Goal: Information Seeking & Learning: Compare options

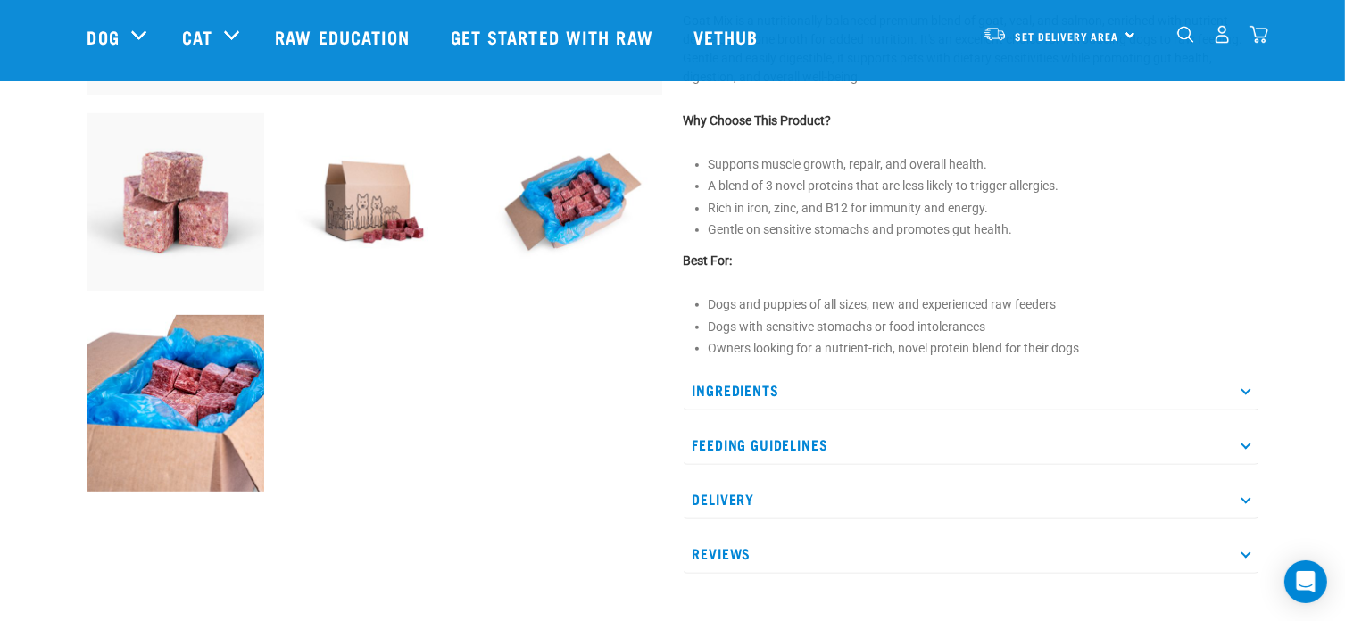
scroll to position [618, 0]
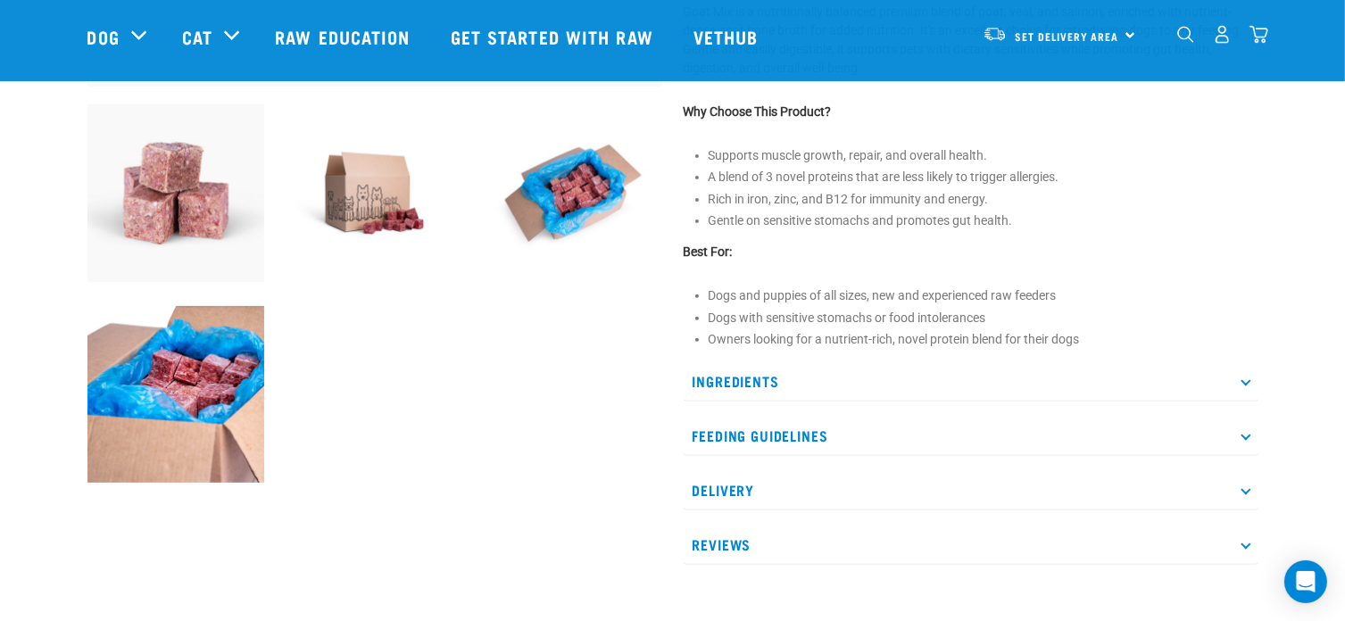
click at [1248, 377] on icon at bounding box center [1245, 382] width 10 height 10
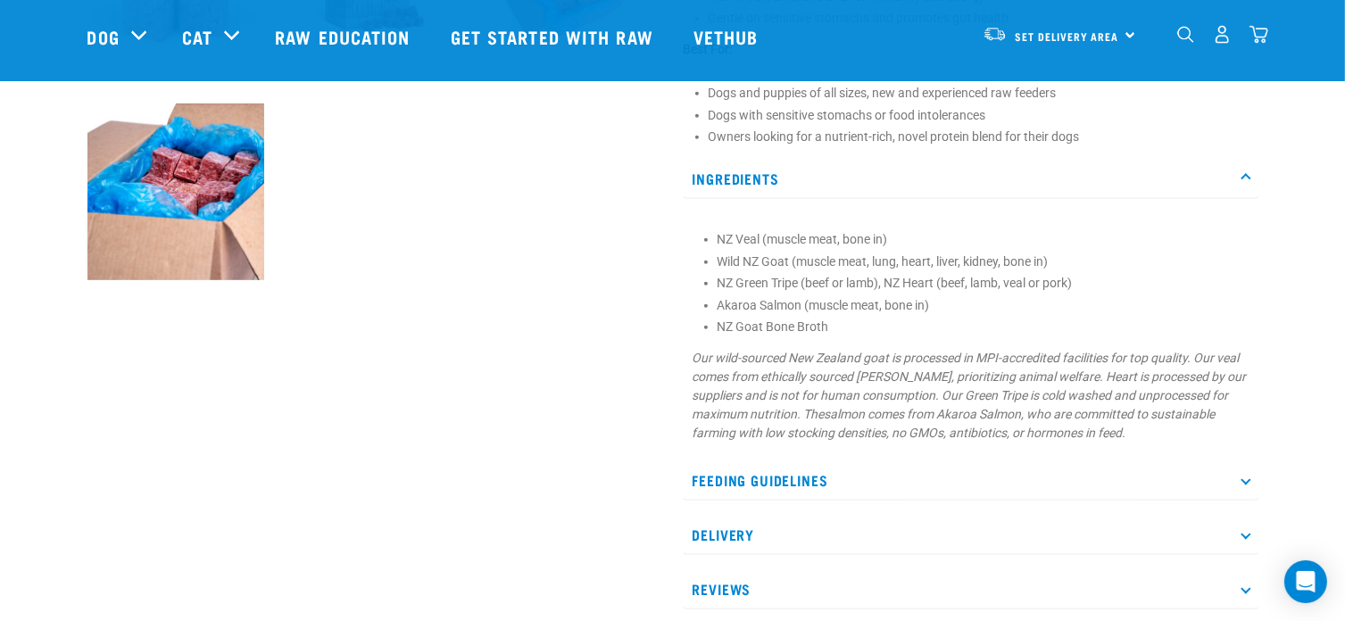
scroll to position [844, 0]
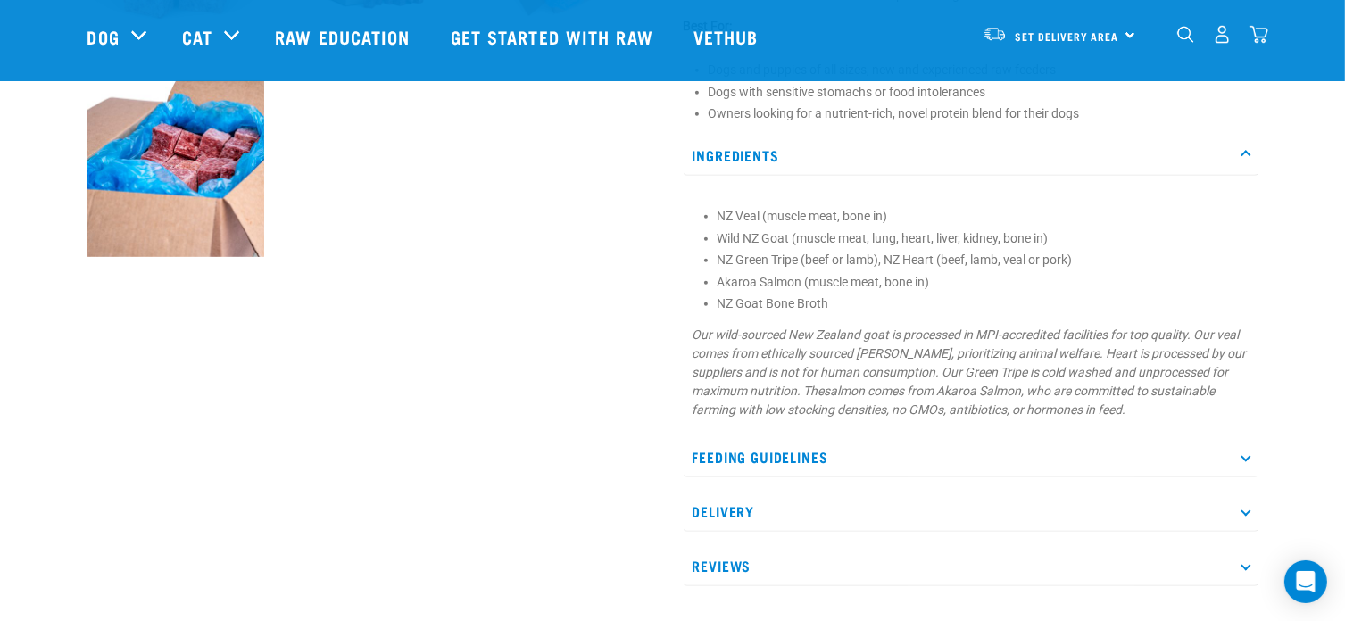
click at [1240, 464] on p "Feeding Guidelines" at bounding box center [971, 457] width 575 height 40
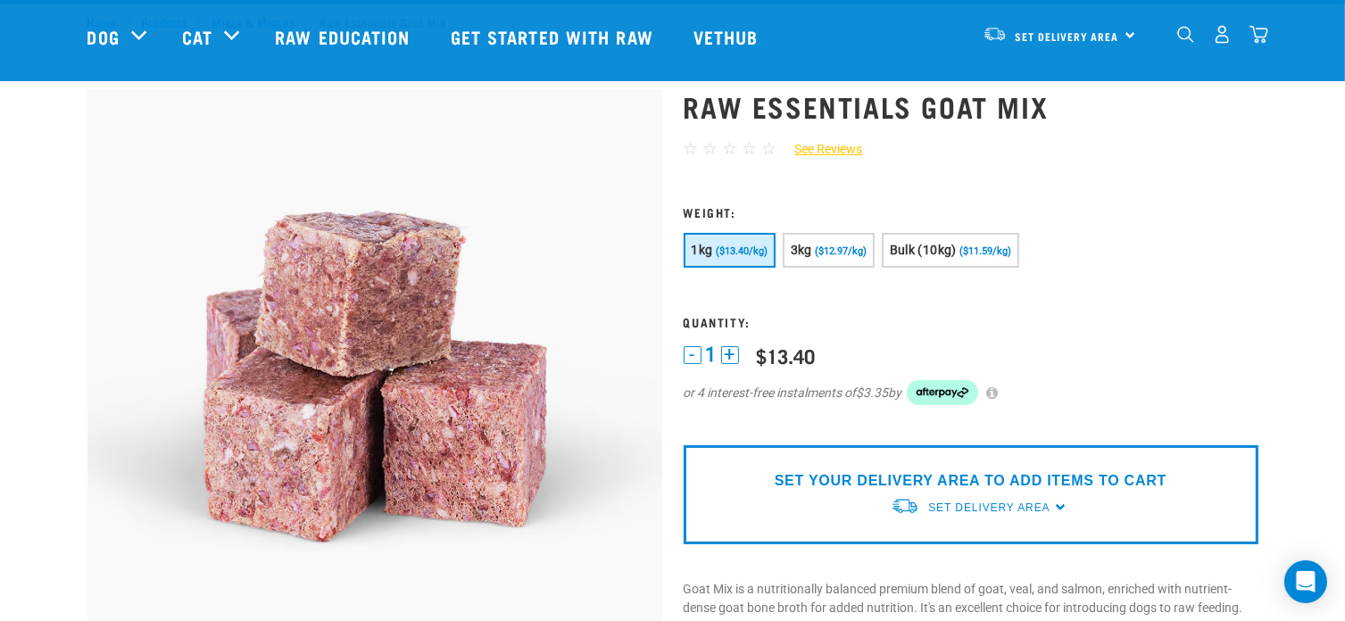
scroll to position [0, 0]
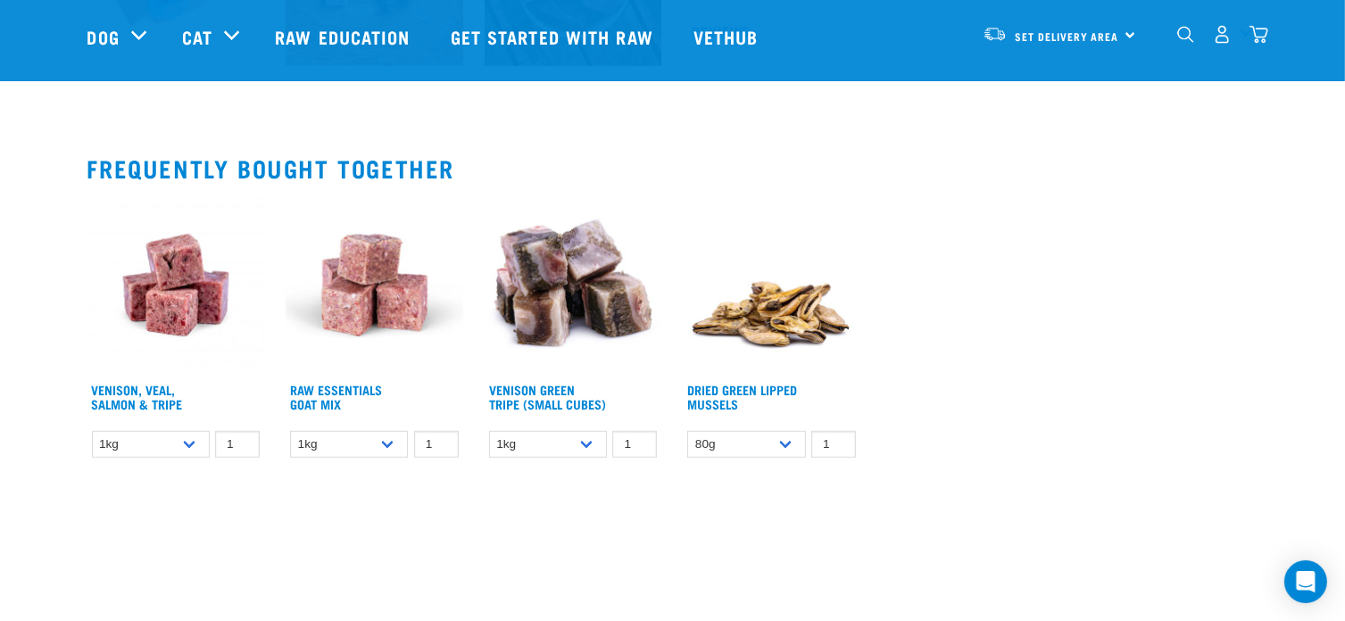
scroll to position [1034, 0]
click at [178, 283] on img at bounding box center [176, 286] width 178 height 178
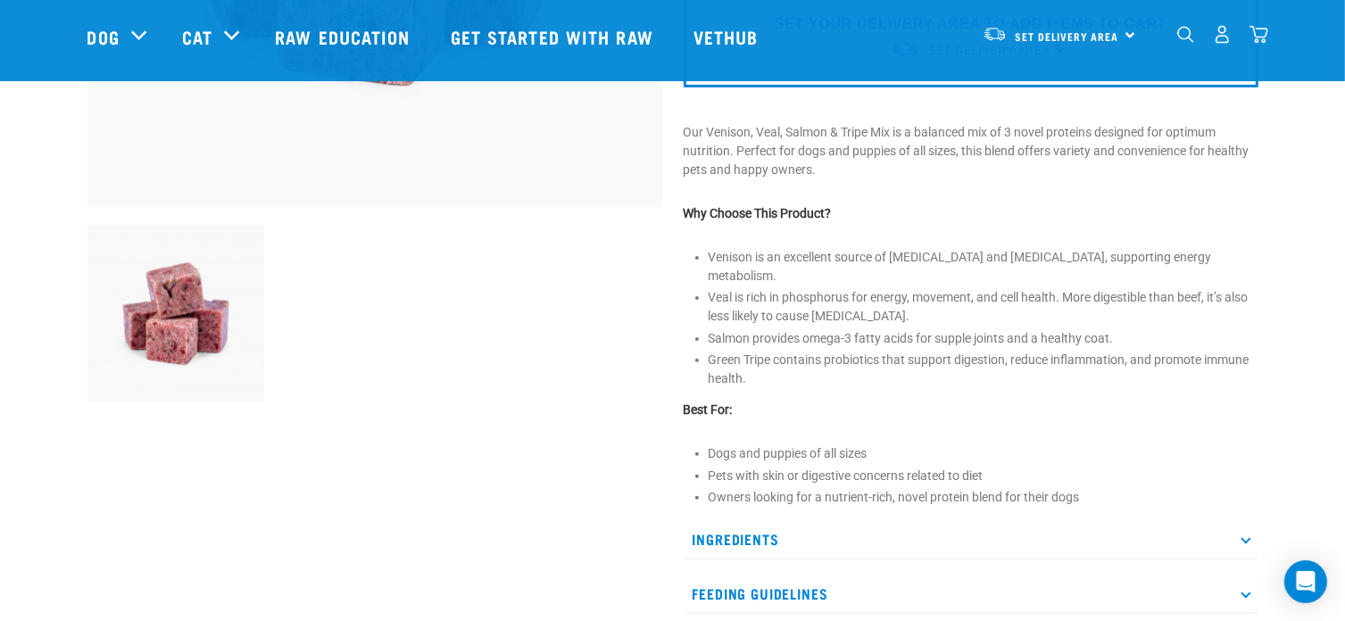
scroll to position [500, 0]
click at [1251, 518] on p "Ingredients" at bounding box center [971, 538] width 575 height 40
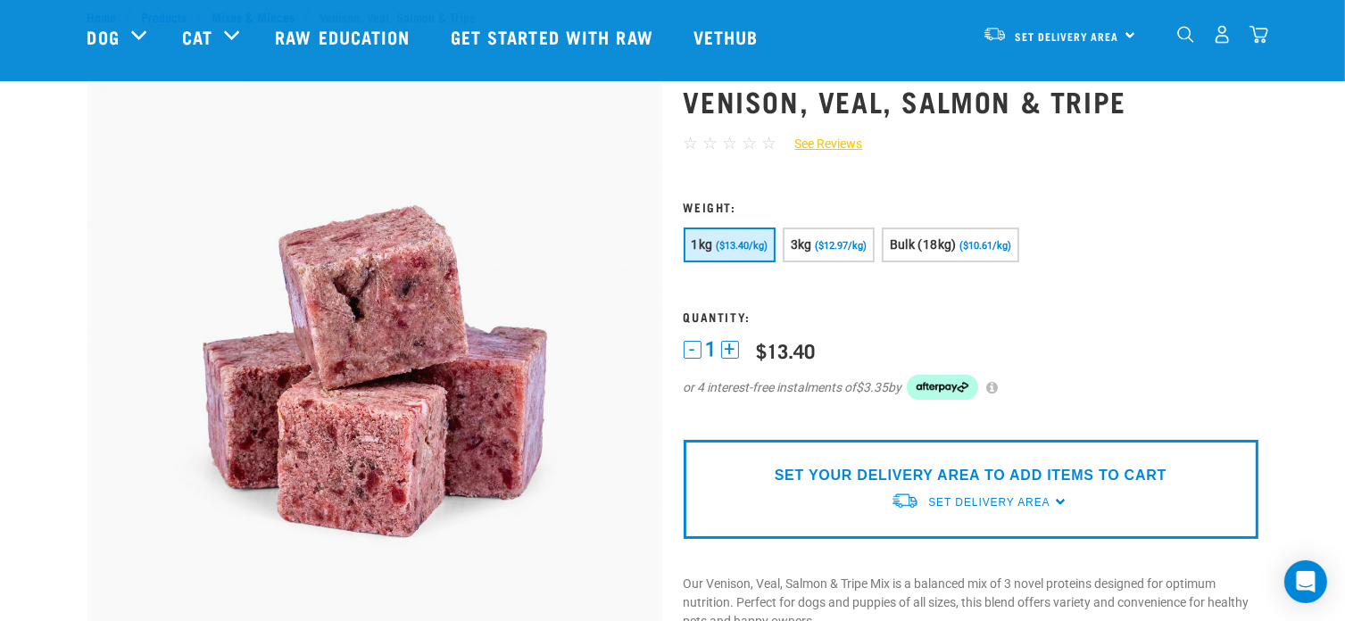
scroll to position [0, 0]
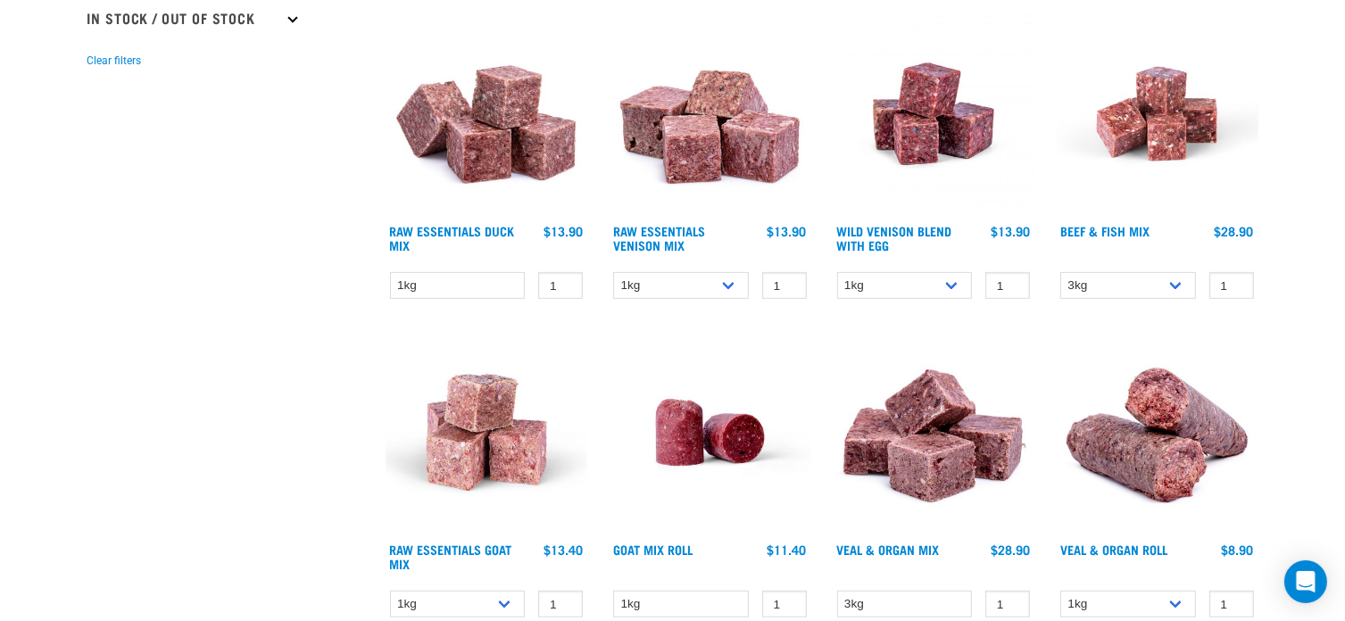
click at [1185, 142] on img at bounding box center [1157, 113] width 203 height 203
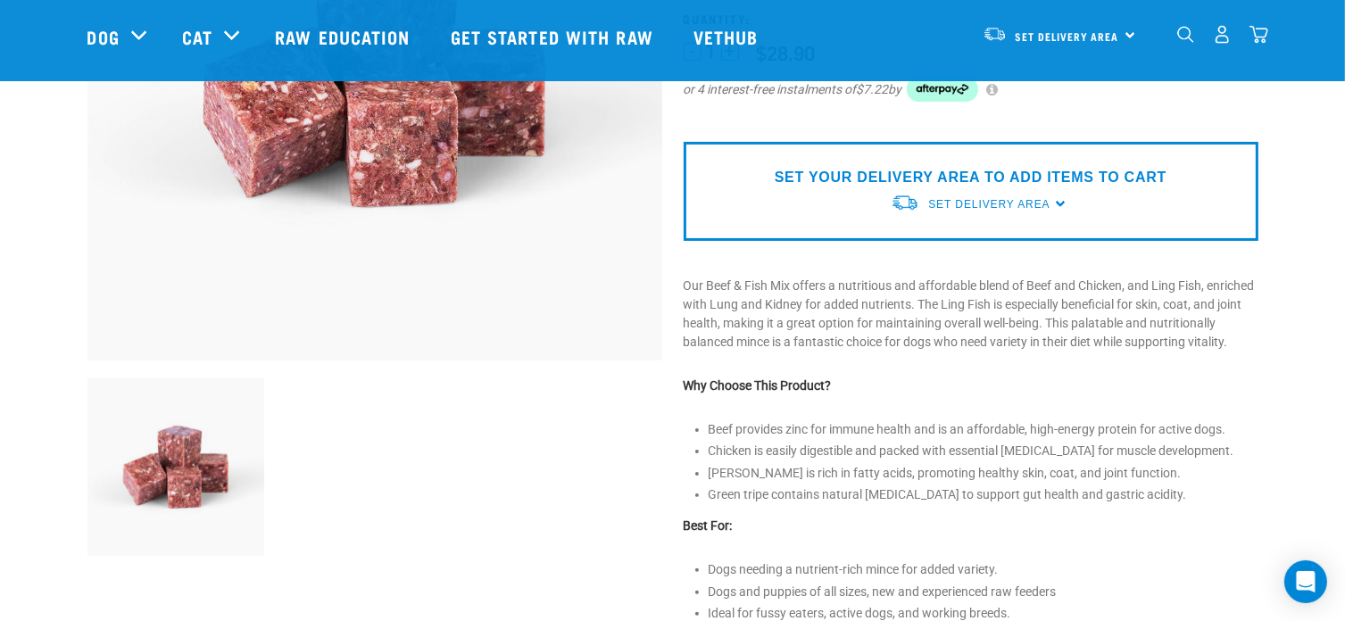
scroll to position [417, 0]
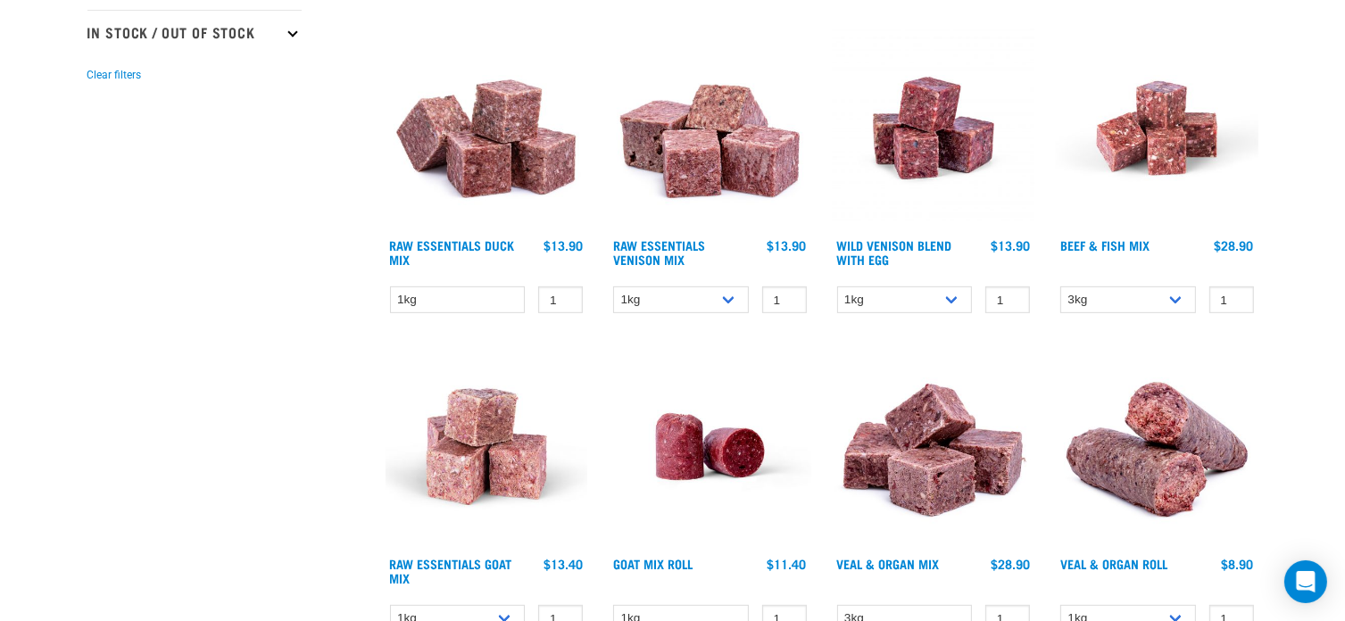
click at [928, 151] on img at bounding box center [934, 128] width 203 height 203
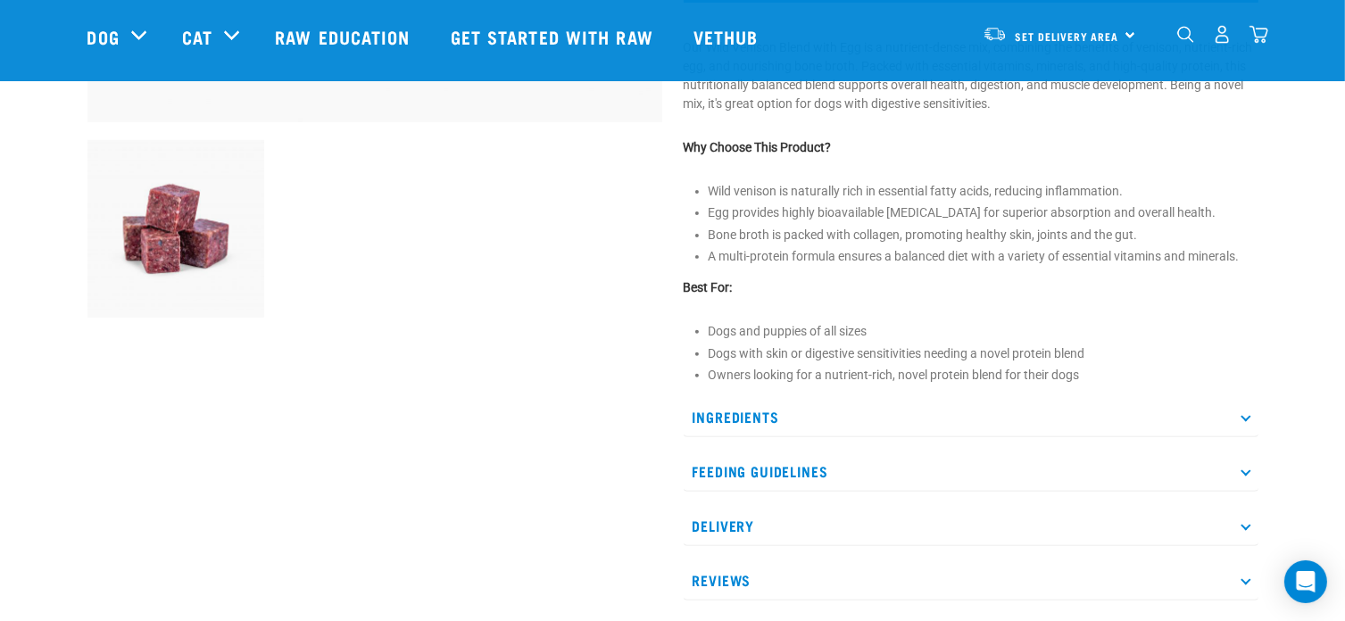
scroll to position [643, 0]
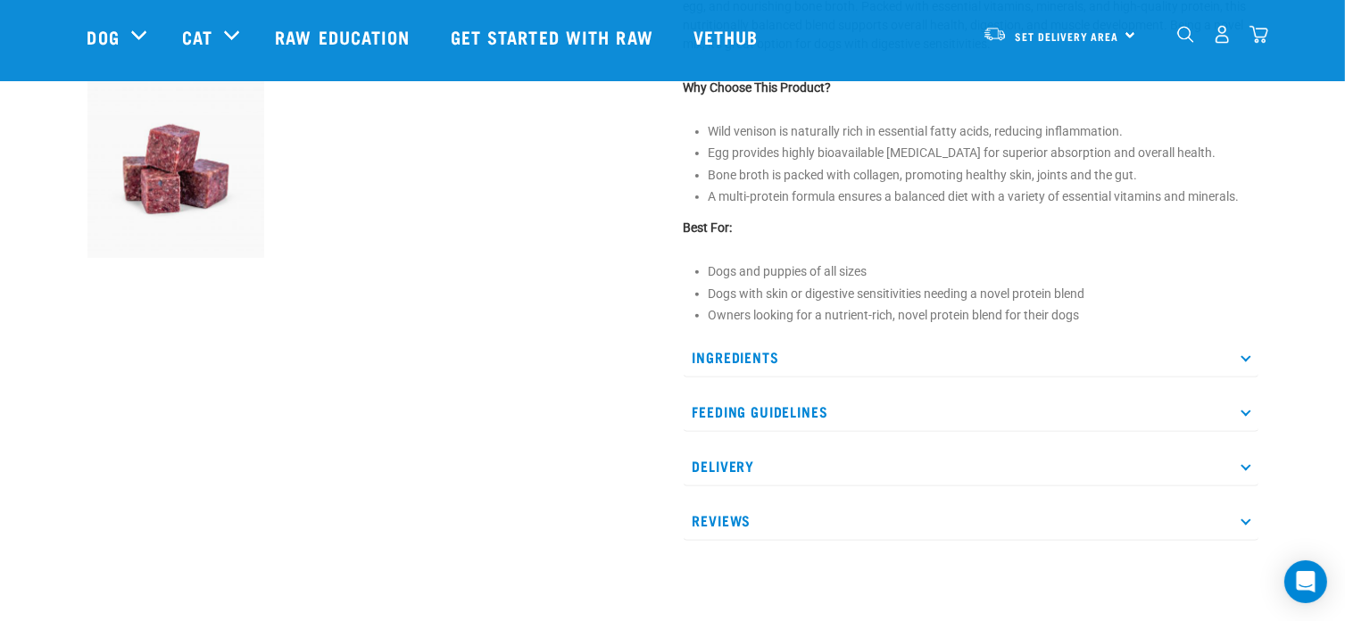
click at [1245, 356] on icon at bounding box center [1245, 357] width 10 height 10
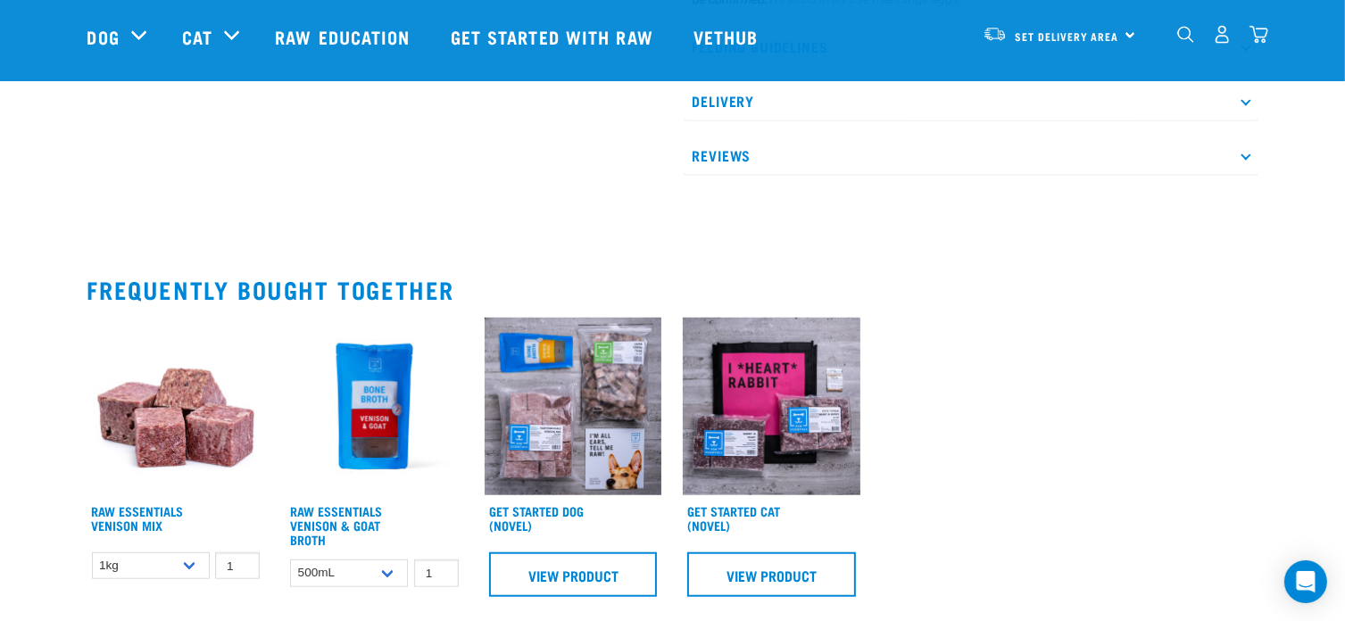
scroll to position [1297, 0]
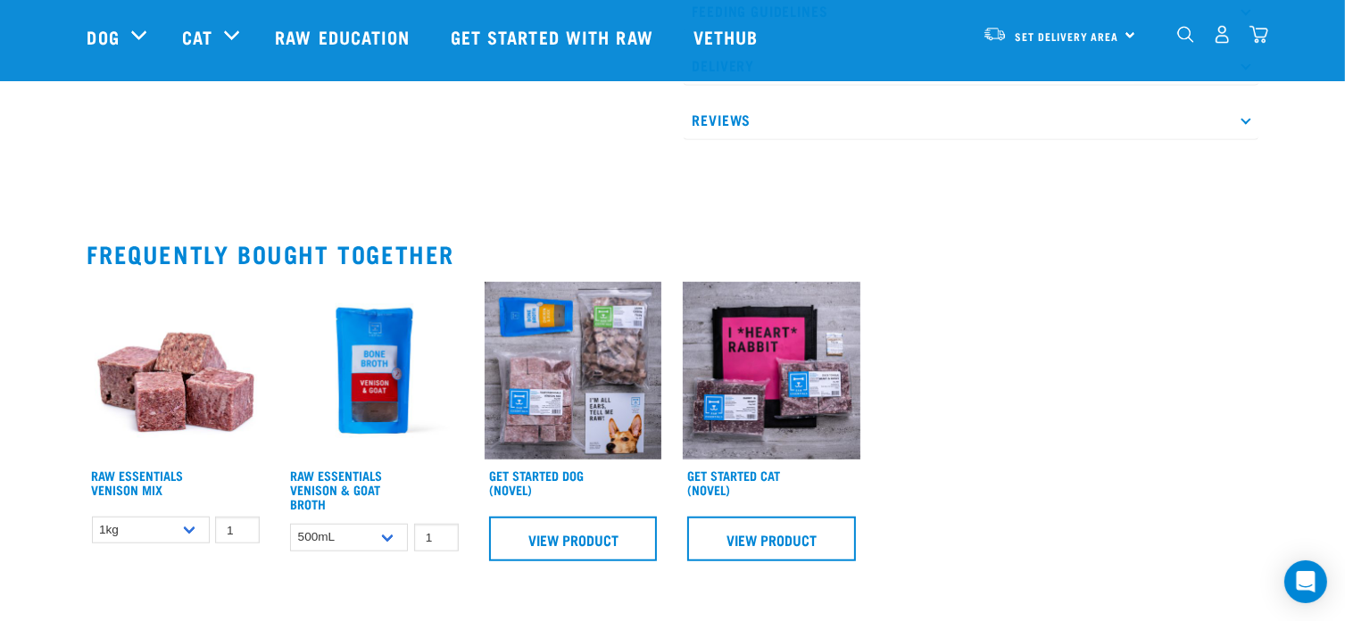
click at [767, 365] on img at bounding box center [772, 371] width 178 height 178
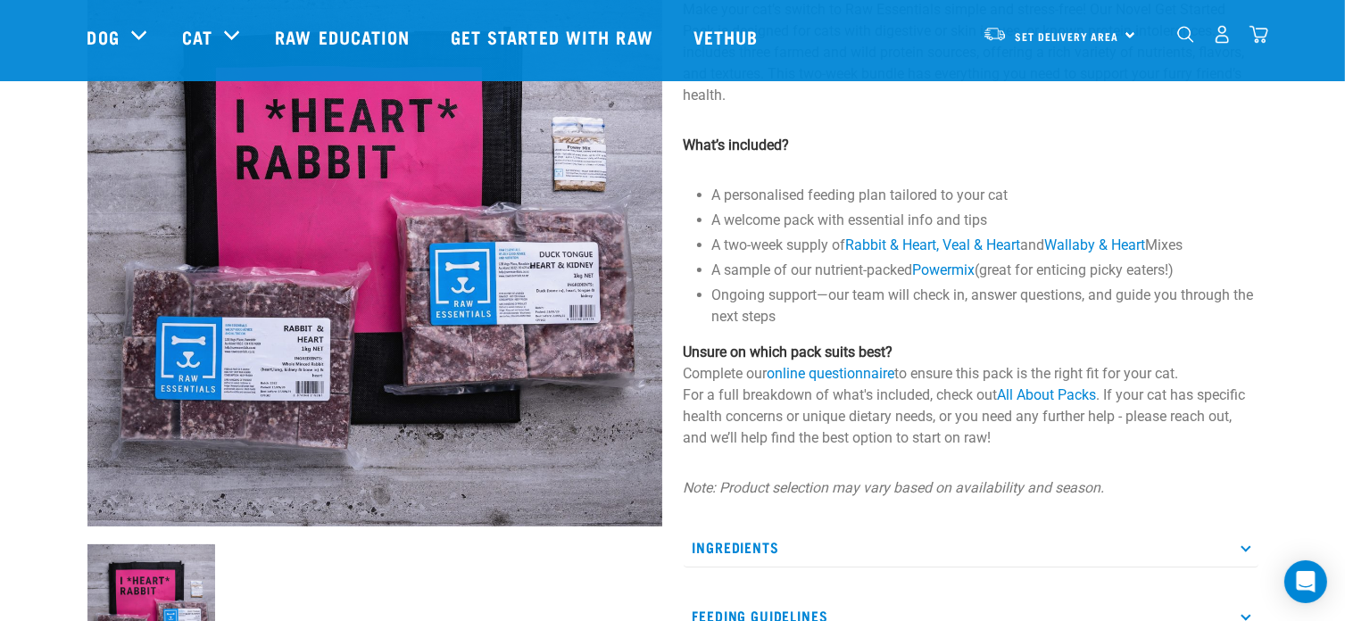
scroll to position [202, 0]
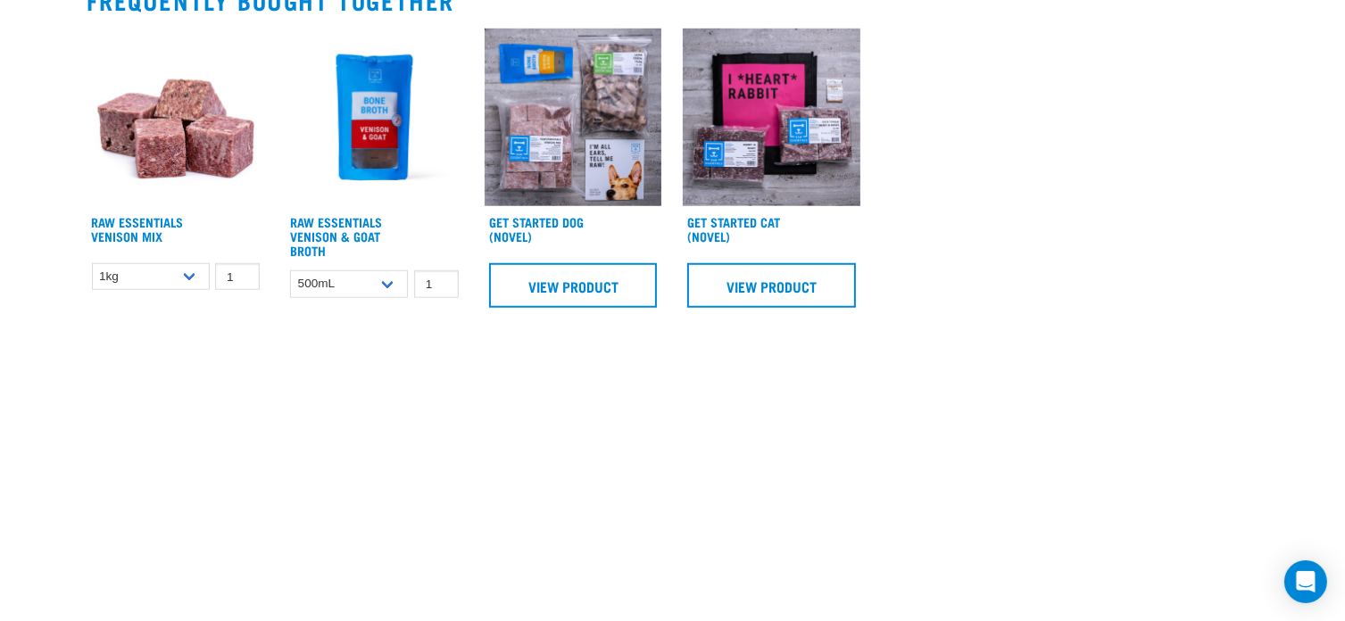
click at [569, 147] on img at bounding box center [574, 118] width 178 height 178
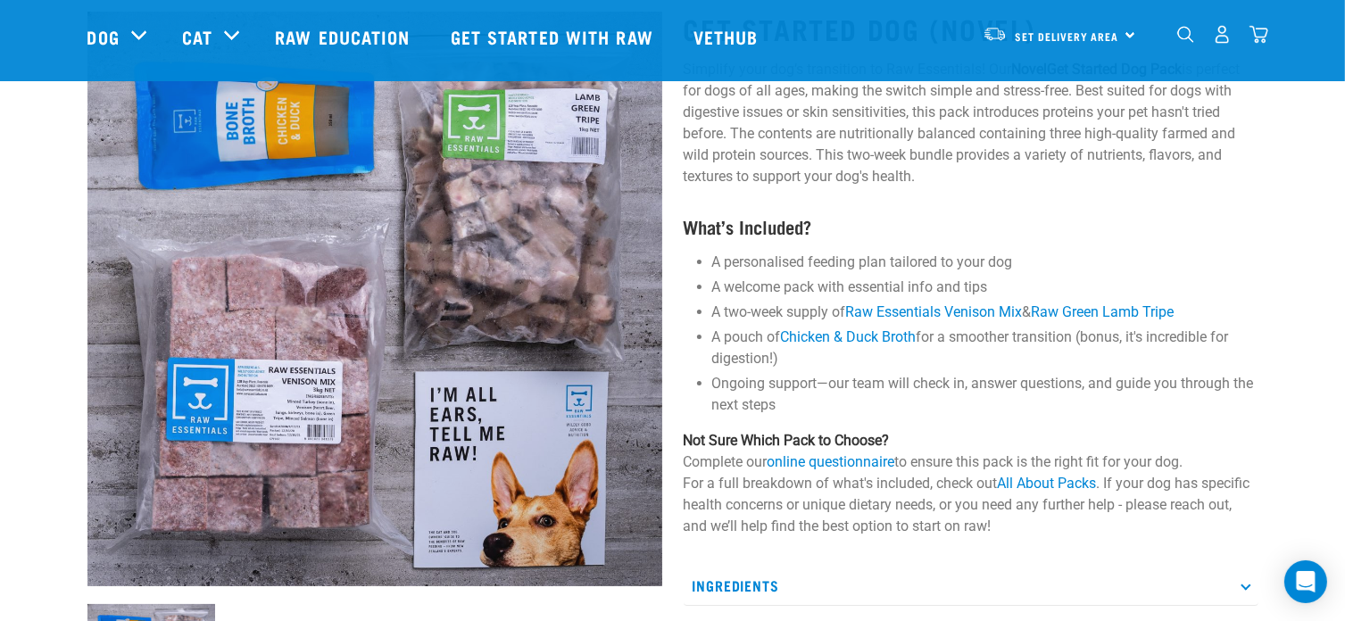
scroll to position [130, 0]
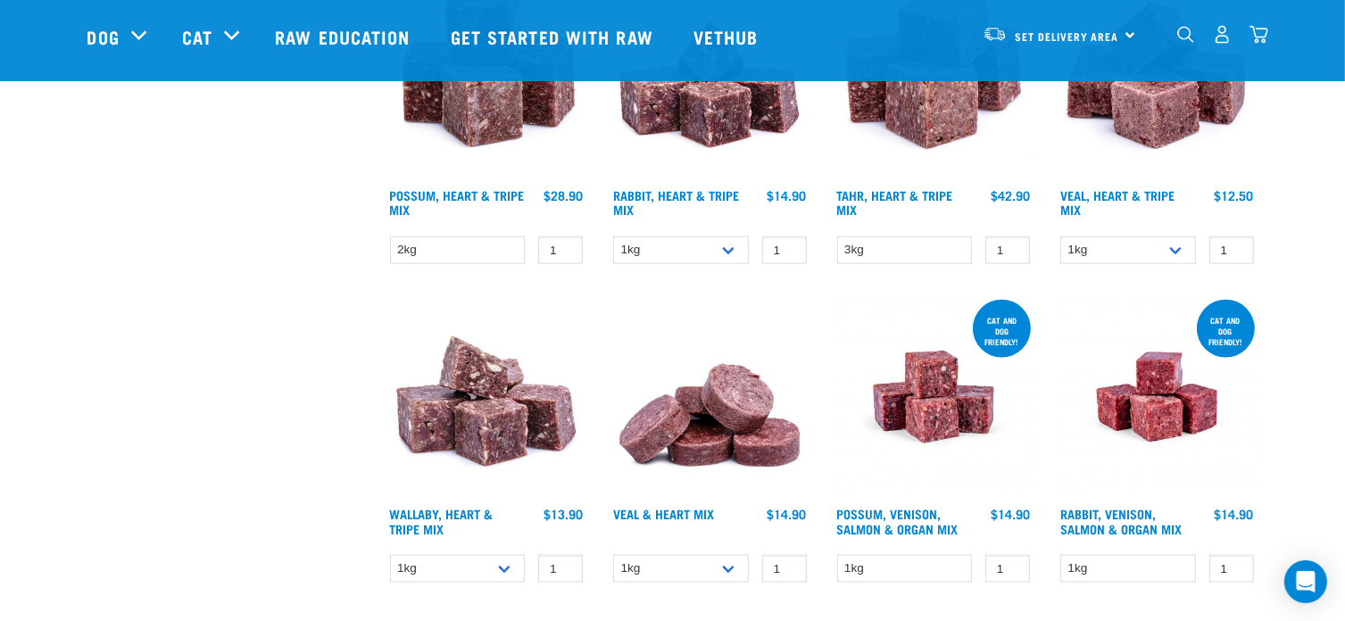
scroll to position [2268, 0]
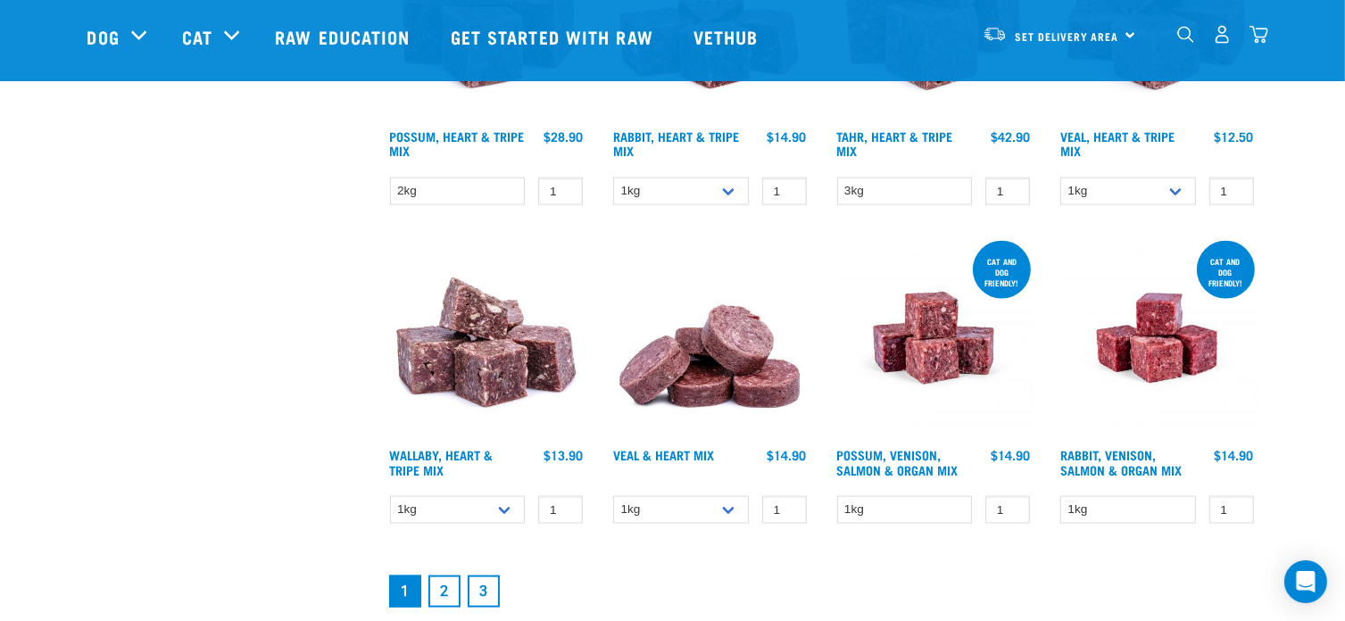
click at [691, 372] on img at bounding box center [710, 338] width 203 height 203
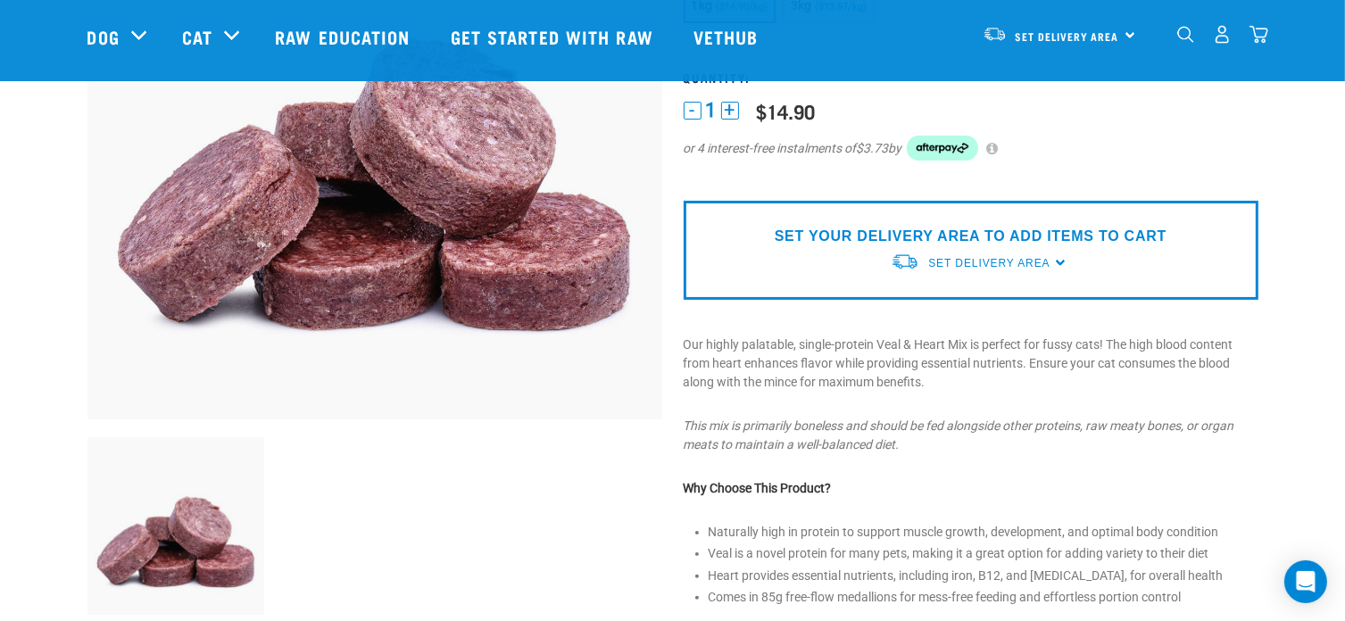
scroll to position [393, 0]
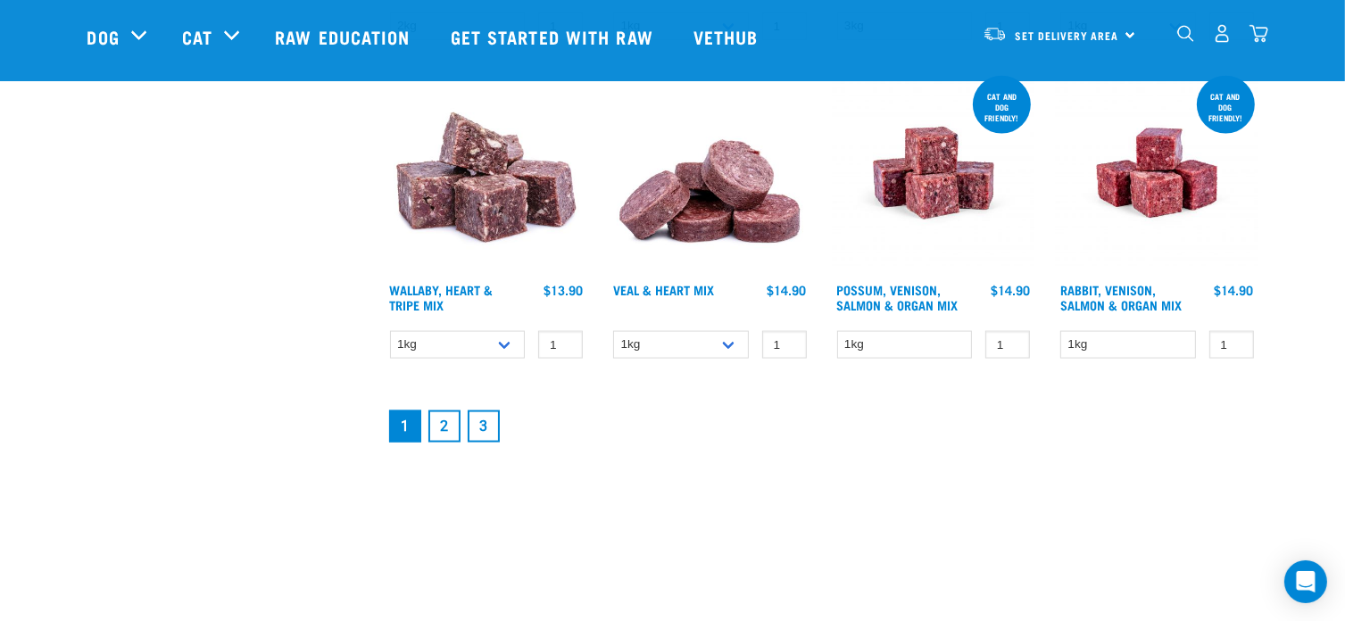
scroll to position [2470, 0]
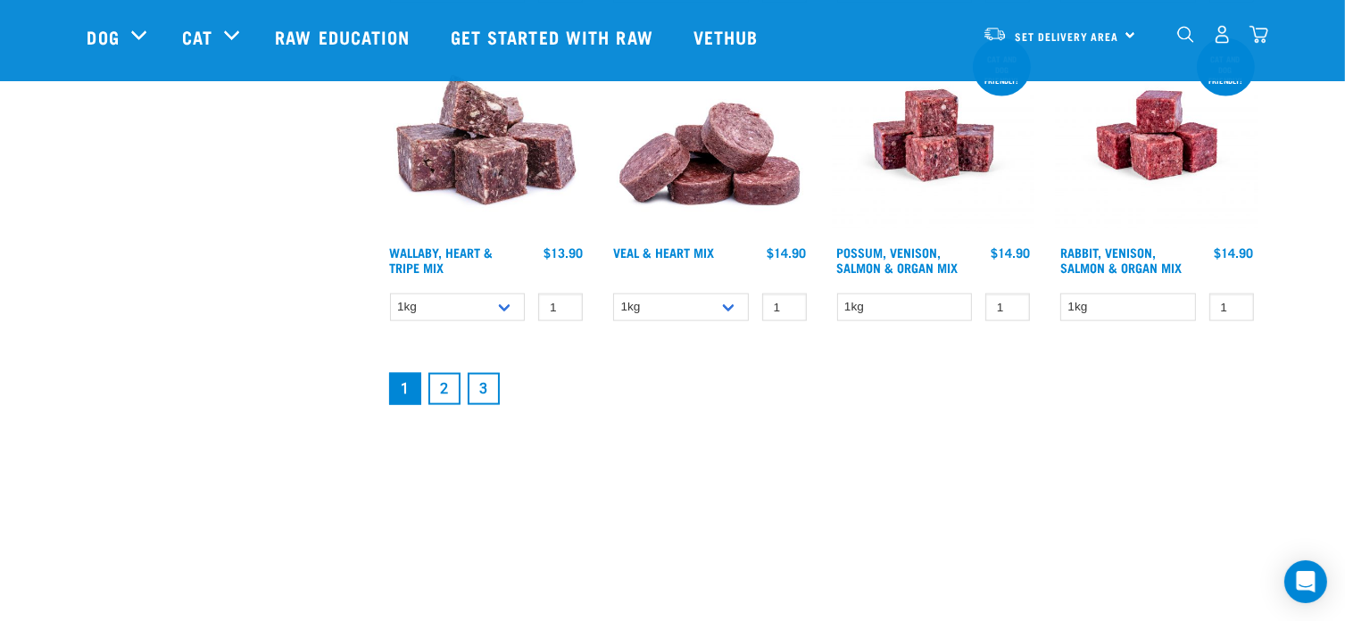
click at [446, 377] on link "2" at bounding box center [444, 389] width 32 height 32
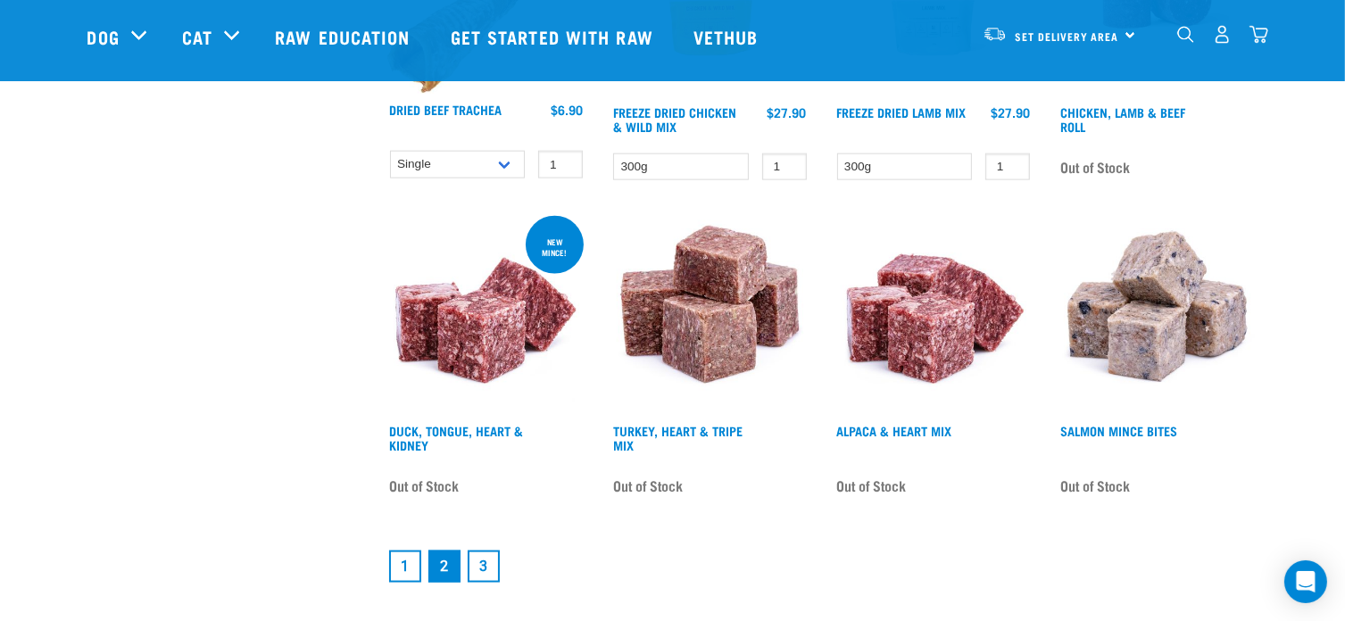
scroll to position [2356, 0]
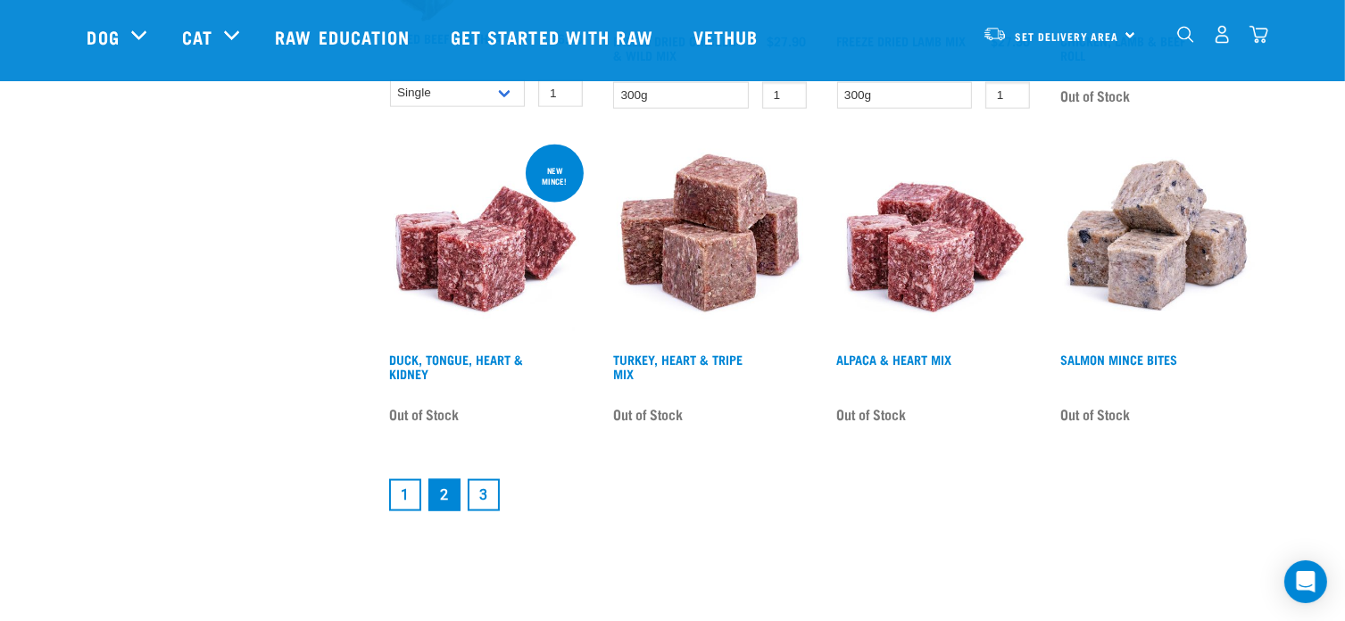
click at [488, 481] on link "3" at bounding box center [484, 495] width 32 height 32
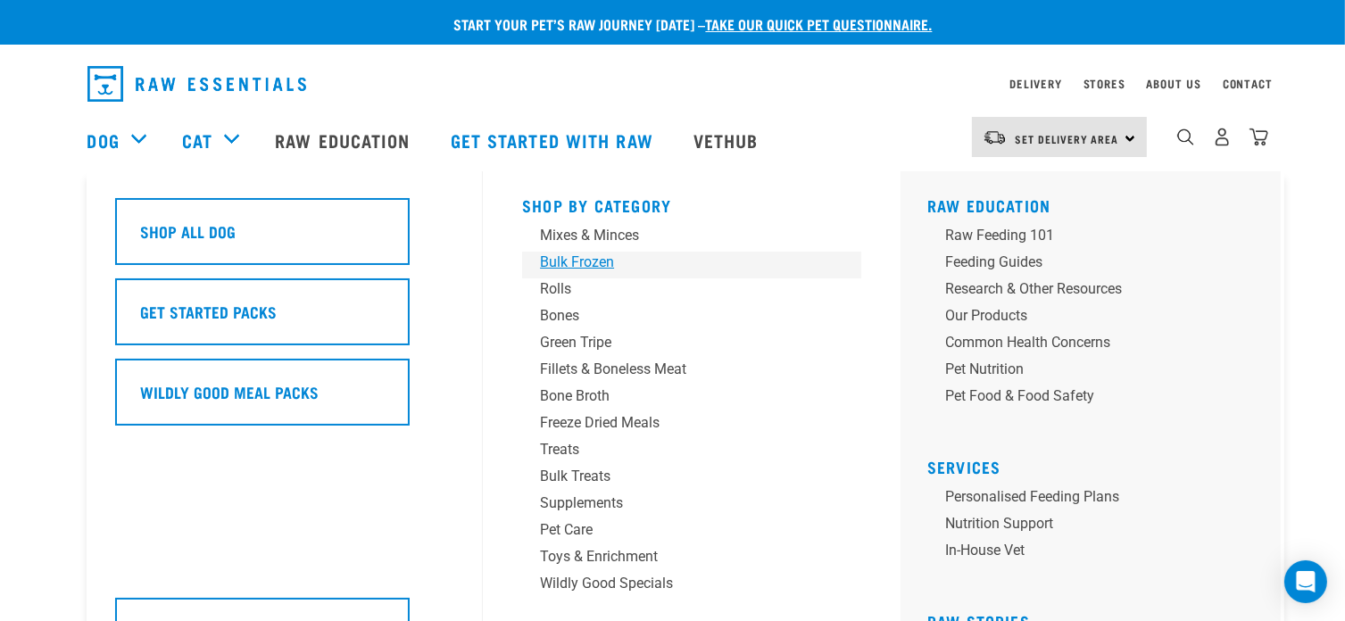
click at [568, 260] on div "Bulk Frozen" at bounding box center [679, 262] width 278 height 21
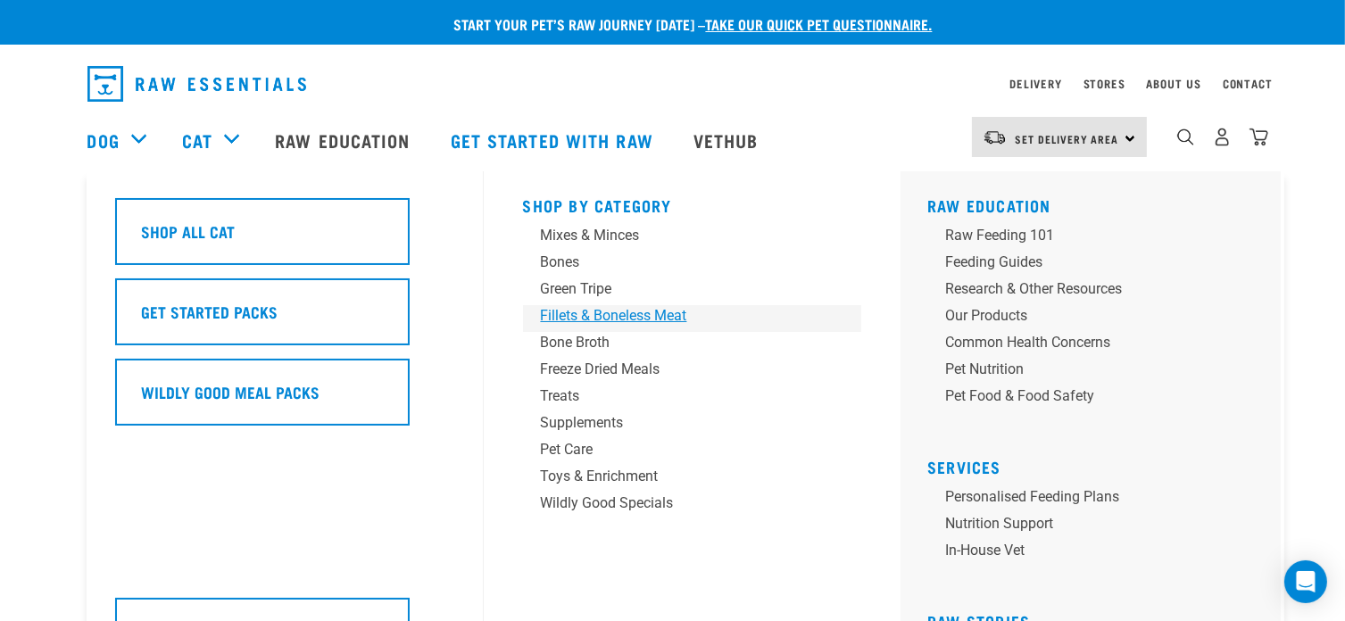
click at [607, 311] on div "Fillets & Boneless Meat" at bounding box center [680, 315] width 278 height 21
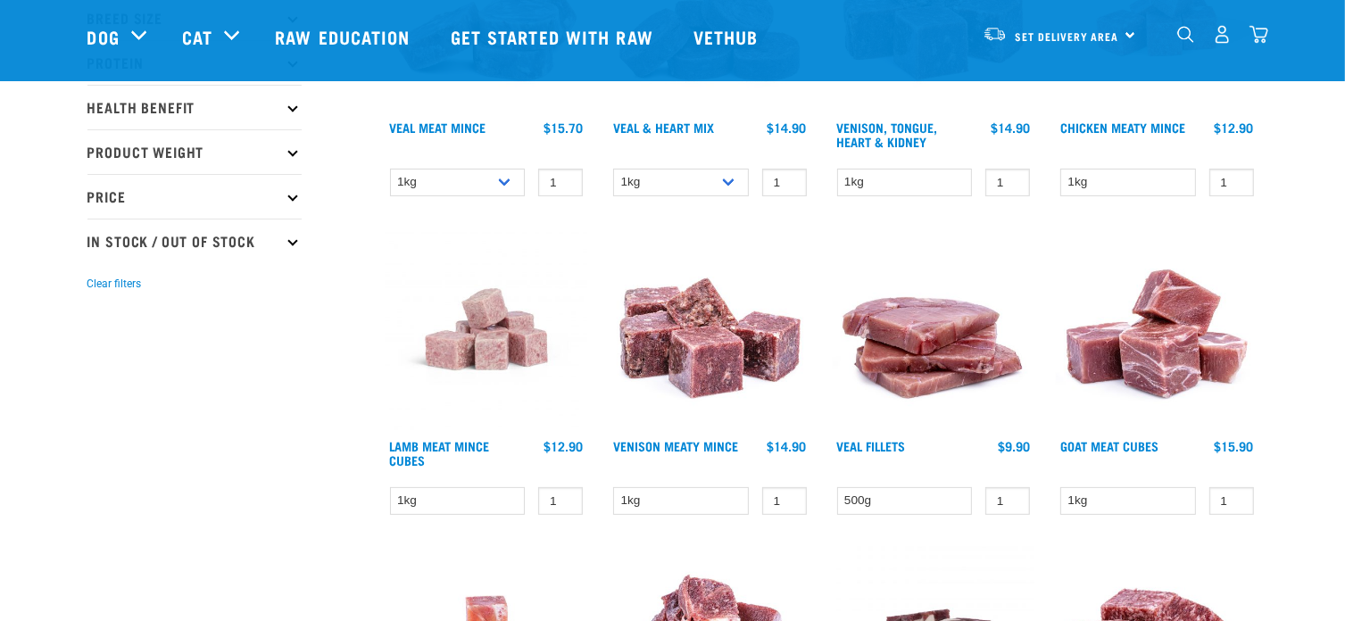
scroll to position [404, 0]
